Goal: Task Accomplishment & Management: Manage account settings

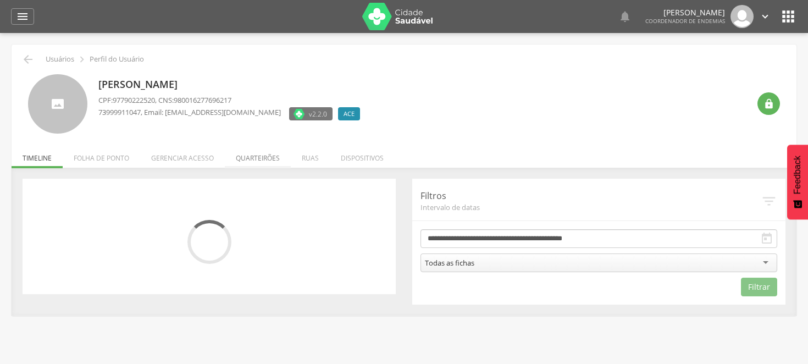
click at [257, 154] on li "Quarteirões" at bounding box center [258, 155] width 66 height 26
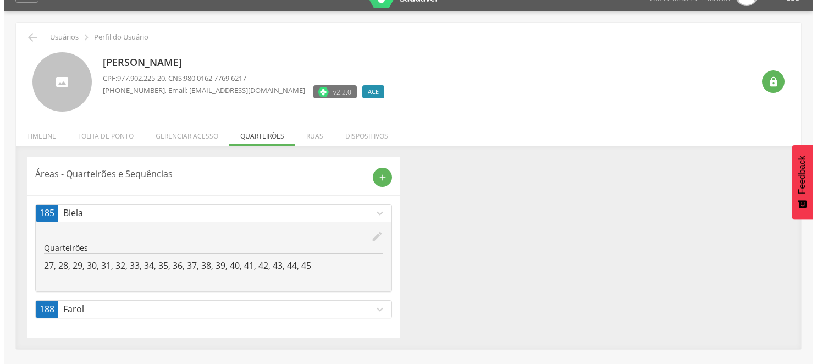
scroll to position [33, 0]
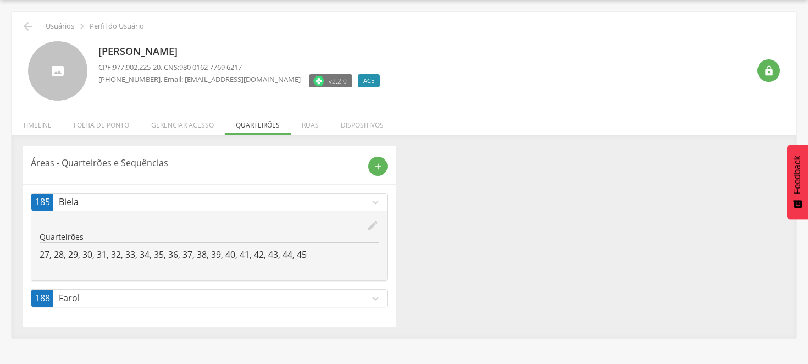
click at [375, 296] on icon "expand_more" at bounding box center [375, 298] width 12 height 12
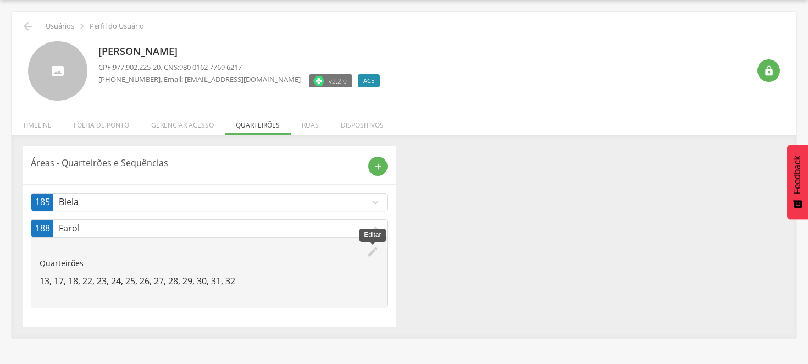
click at [371, 250] on icon "edit" at bounding box center [373, 252] width 12 height 12
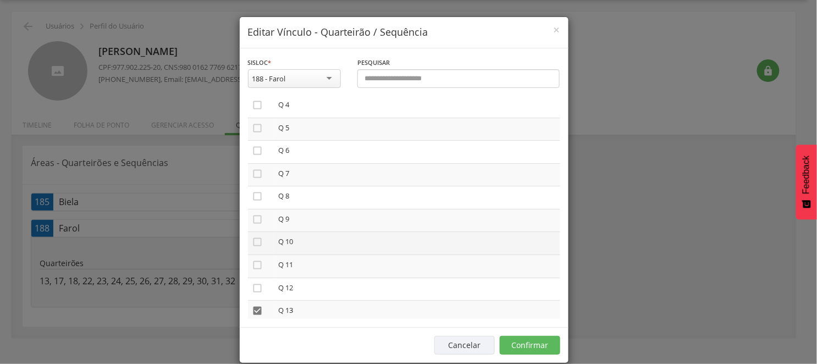
scroll to position [183, 0]
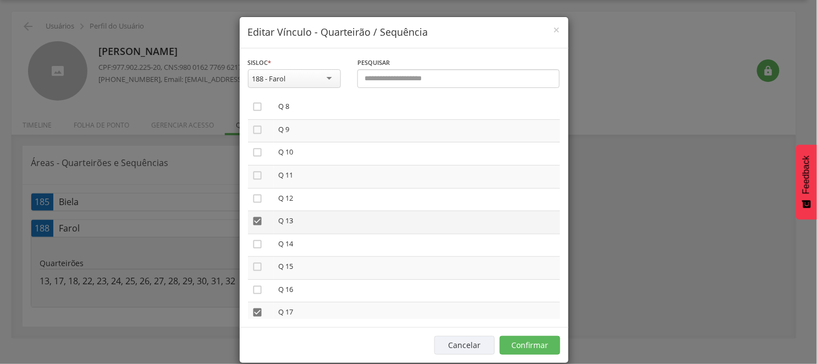
click at [253, 216] on icon "" at bounding box center [257, 220] width 11 height 11
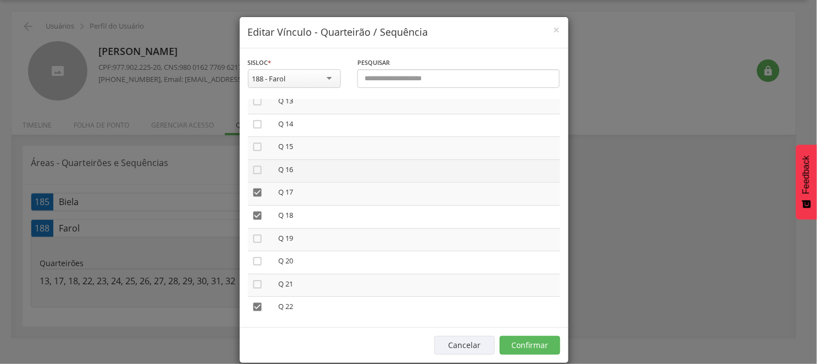
scroll to position [305, 0]
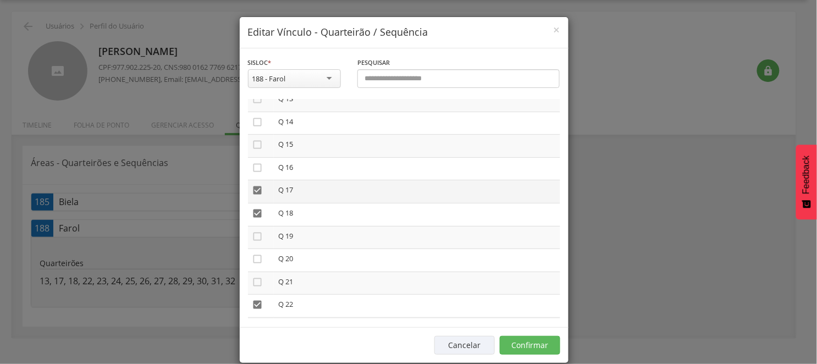
click at [256, 187] on icon "" at bounding box center [257, 190] width 11 height 11
click at [253, 208] on icon "" at bounding box center [257, 213] width 11 height 11
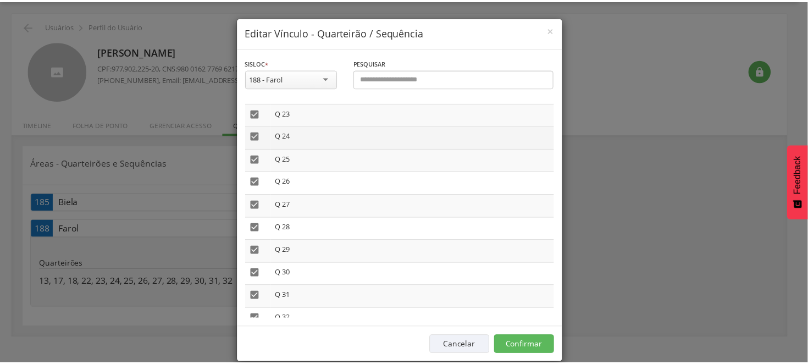
scroll to position [535, 0]
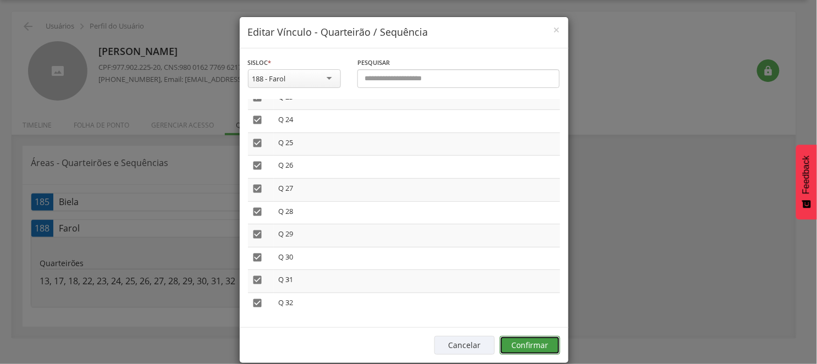
click at [517, 342] on button "Confirmar" at bounding box center [530, 345] width 60 height 19
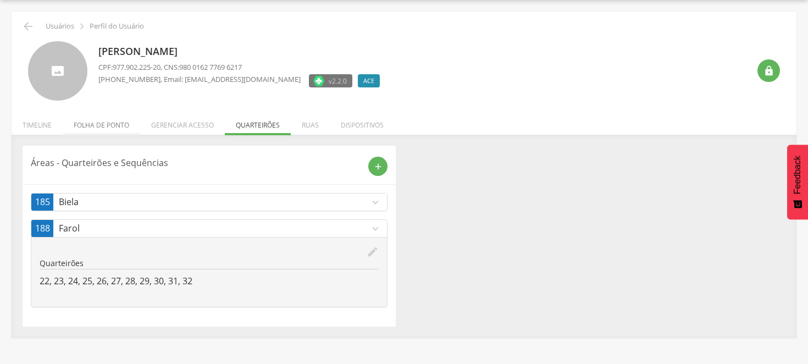
scroll to position [0, 0]
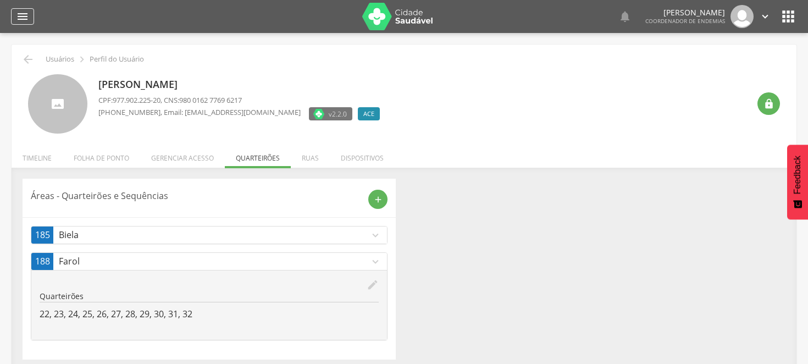
click at [18, 10] on icon "" at bounding box center [22, 16] width 13 height 13
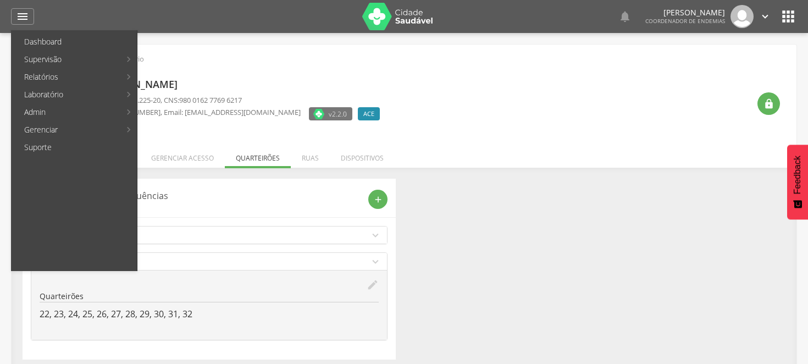
click at [287, 39] on div " Usuários  Perfil do Usuário [PERSON_NAME] CPF: 977.902.225-20 , CNS: 980 016…" at bounding box center [404, 215] width 808 height 364
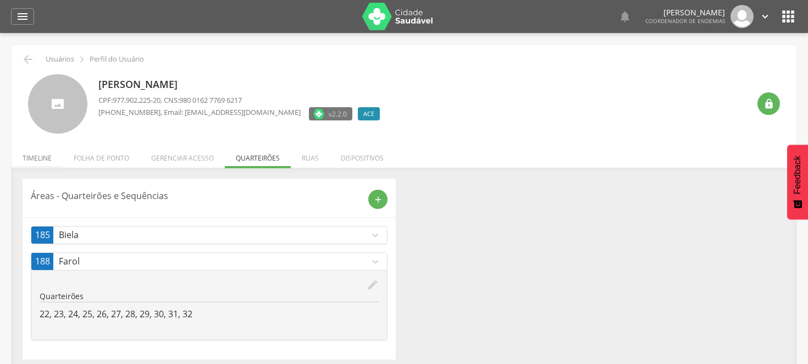
click at [38, 157] on li "Timeline" at bounding box center [37, 155] width 51 height 26
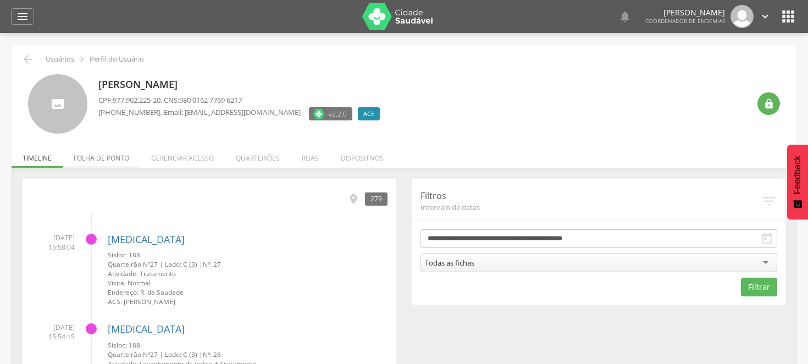
click at [108, 154] on li "Folha de ponto" at bounding box center [101, 155] width 77 height 26
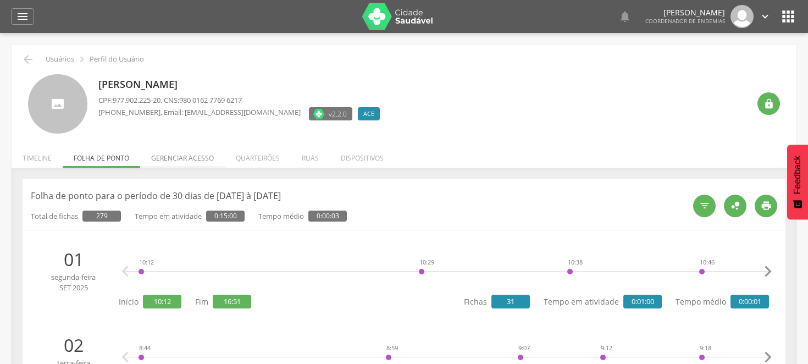
click at [179, 158] on li "Gerenciar acesso" at bounding box center [182, 155] width 85 height 26
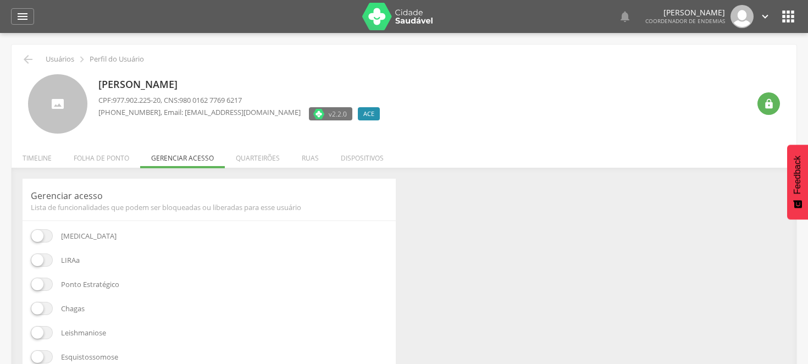
click at [492, 73] on div "[PERSON_NAME] CPF: 977.902.225-20 , CNS: 980 0162 7769 6217 [PHONE_NUMBER] , Em…" at bounding box center [404, 100] width 768 height 68
